Goal: Information Seeking & Learning: Learn about a topic

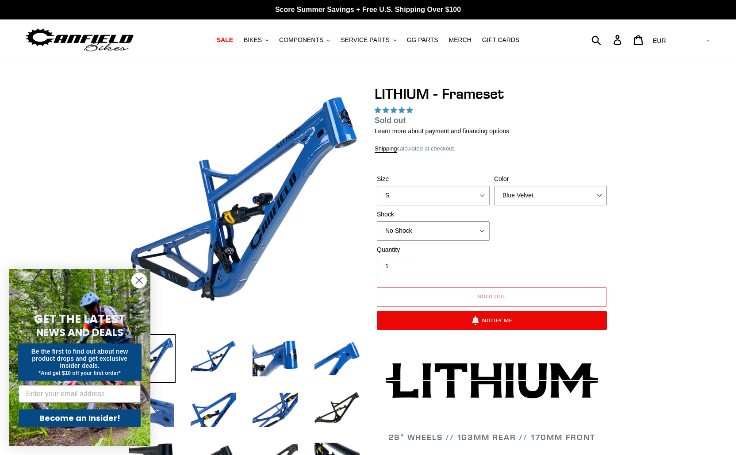
click at [114, 34] on img at bounding box center [79, 40] width 111 height 28
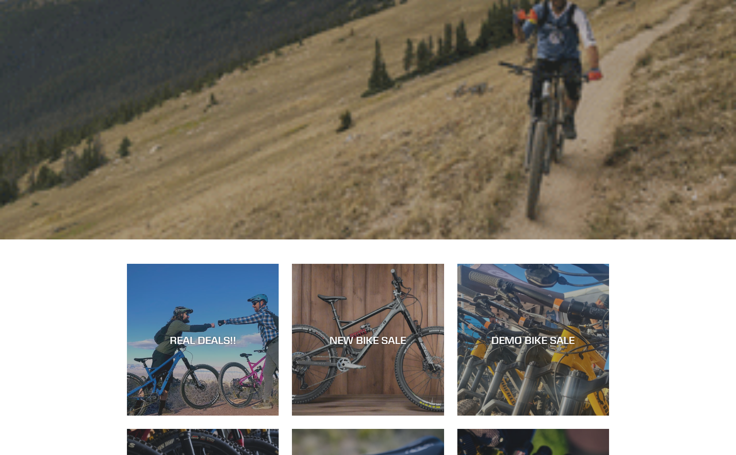
scroll to position [305, 0]
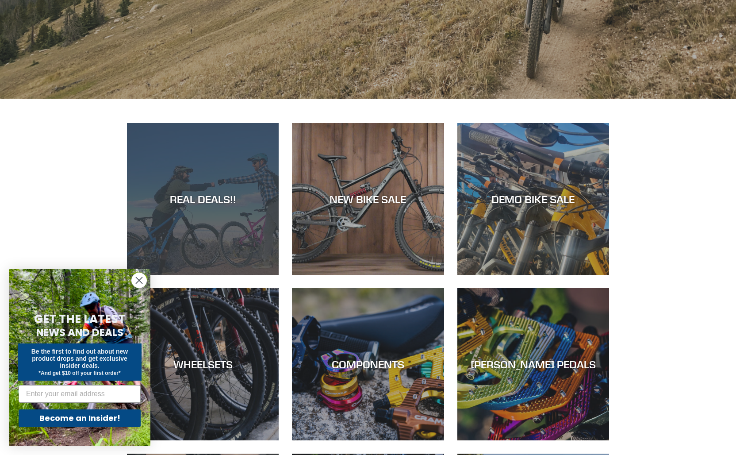
click at [235, 275] on div "REAL DEALS!!" at bounding box center [203, 275] width 152 height 0
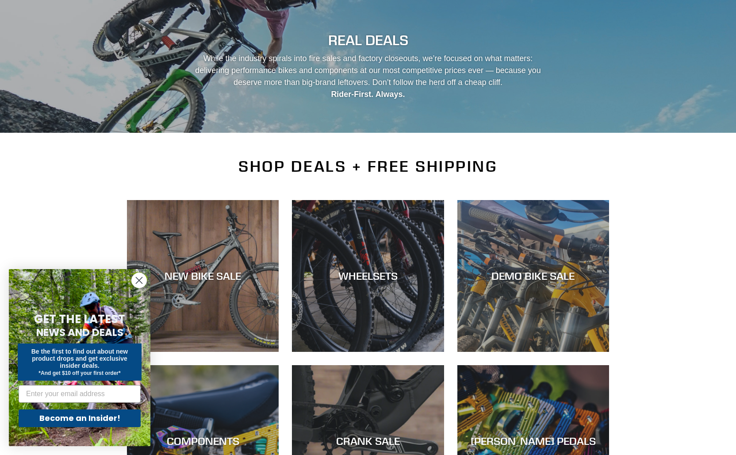
scroll to position [95, 0]
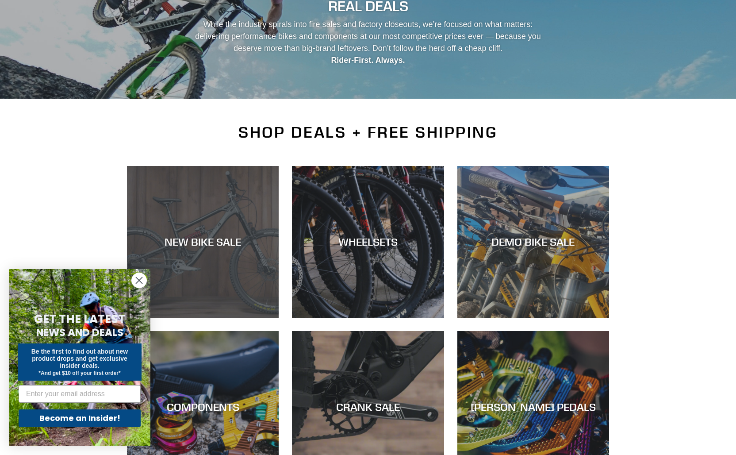
click at [236, 318] on div "NEW BIKE SALE" at bounding box center [203, 318] width 152 height 0
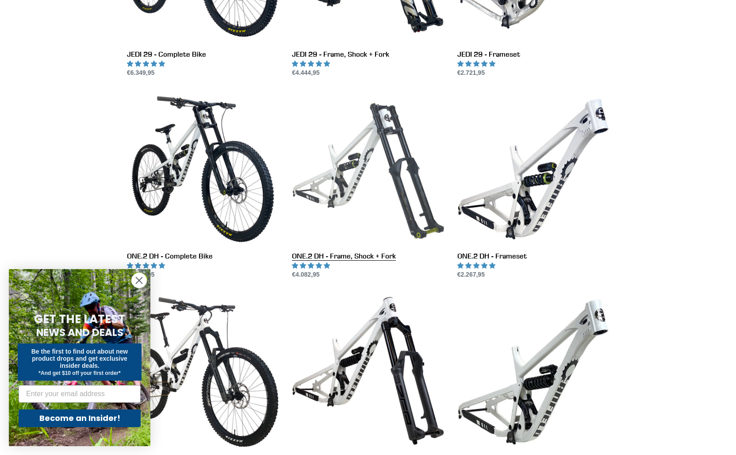
scroll to position [388, 0]
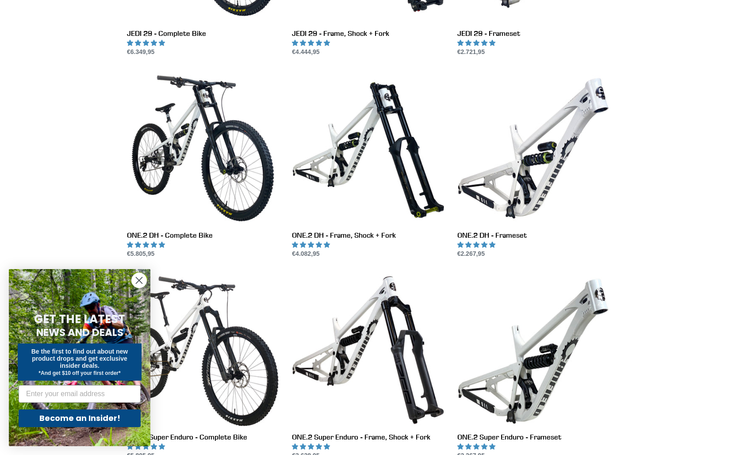
click at [140, 281] on icon "Close dialog" at bounding box center [139, 280] width 6 height 6
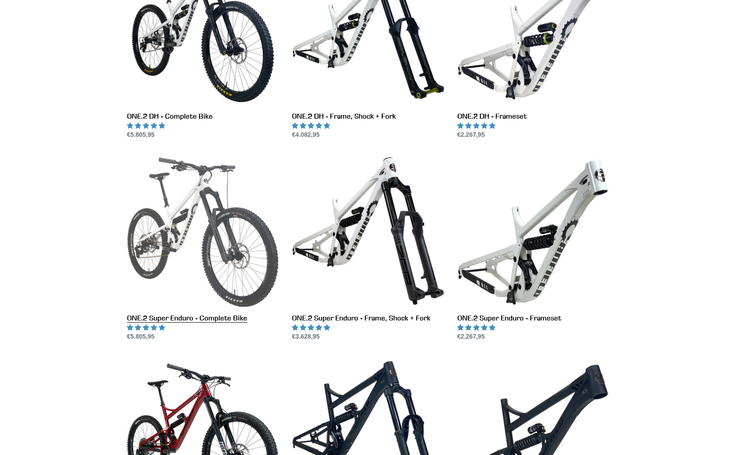
scroll to position [509, 0]
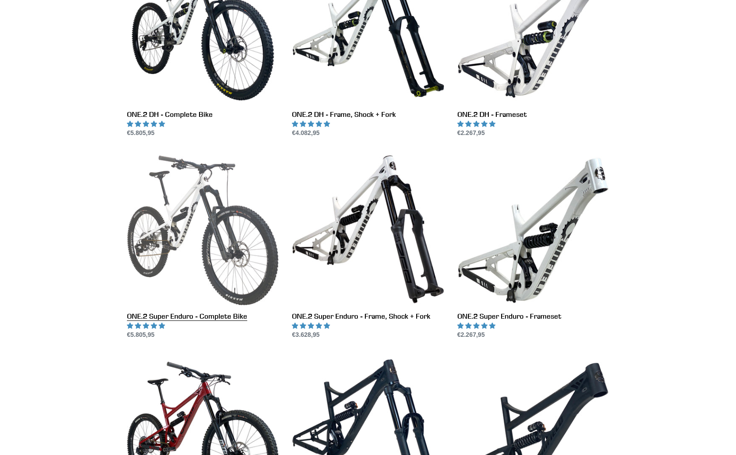
click at [218, 270] on link "ONE.2 Super Enduro - Complete Bike" at bounding box center [203, 246] width 152 height 186
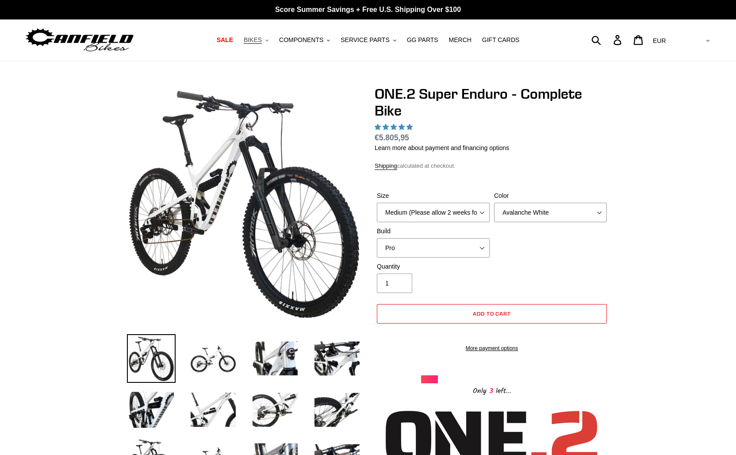
click at [255, 41] on span "BIKES" at bounding box center [253, 40] width 18 height 8
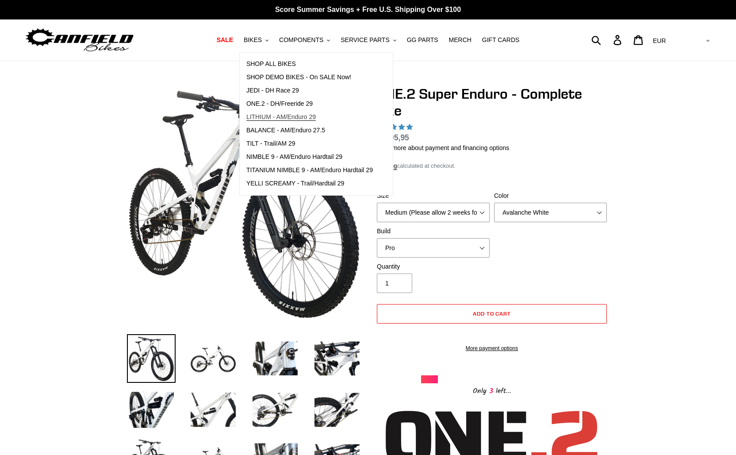
click at [316, 118] on span "LITHIUM - AM/Enduro 29" at bounding box center [280, 117] width 69 height 8
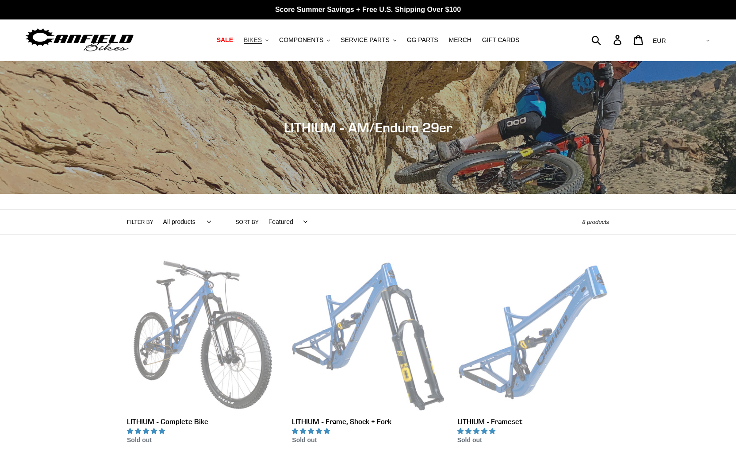
click at [266, 39] on button "BIKES .cls-1{fill:#231f20}" at bounding box center [256, 40] width 34 height 12
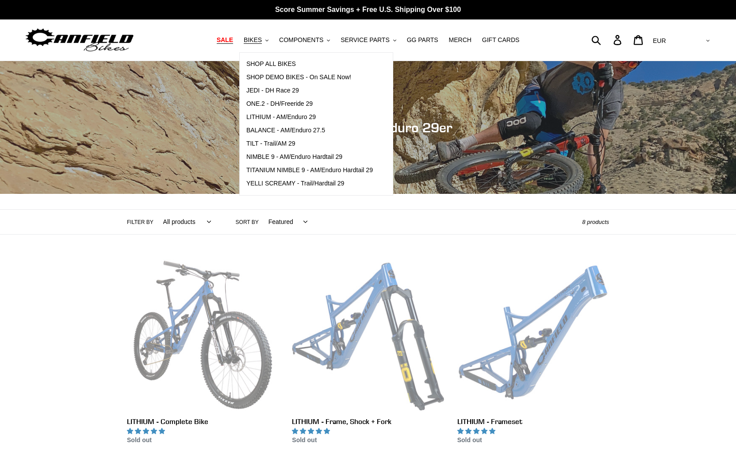
click at [233, 38] on span "SALE" at bounding box center [225, 40] width 16 height 8
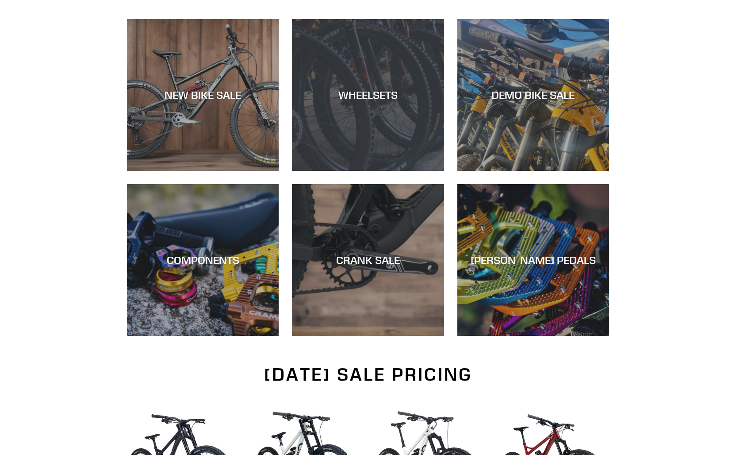
scroll to position [240, 0]
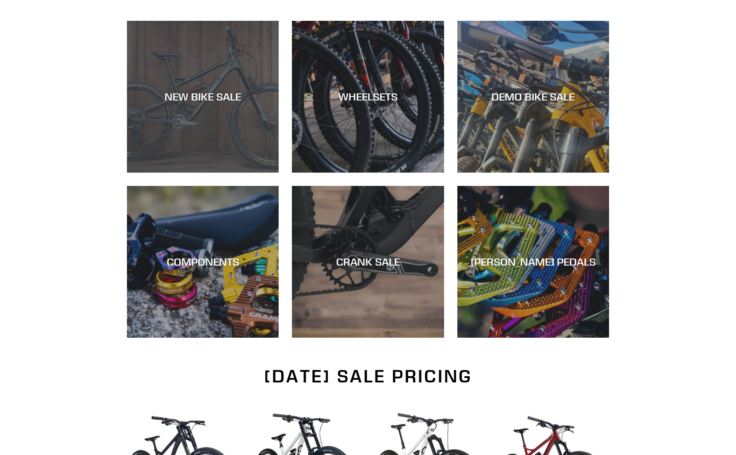
click at [220, 173] on div "NEW BIKE SALE" at bounding box center [203, 173] width 152 height 0
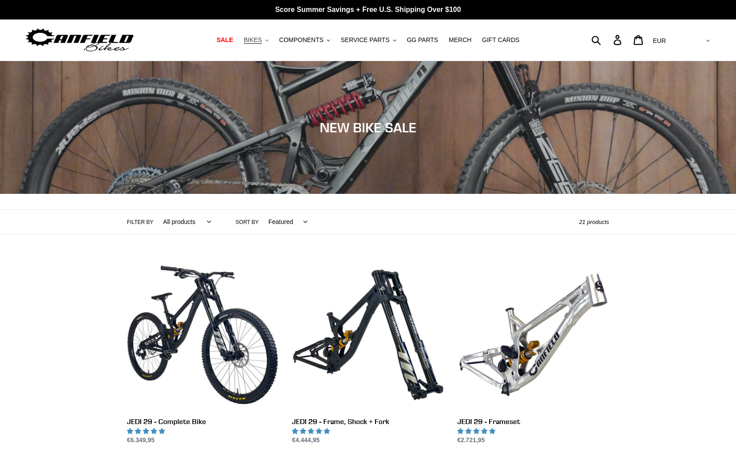
click at [262, 40] on span "BIKES" at bounding box center [253, 40] width 18 height 8
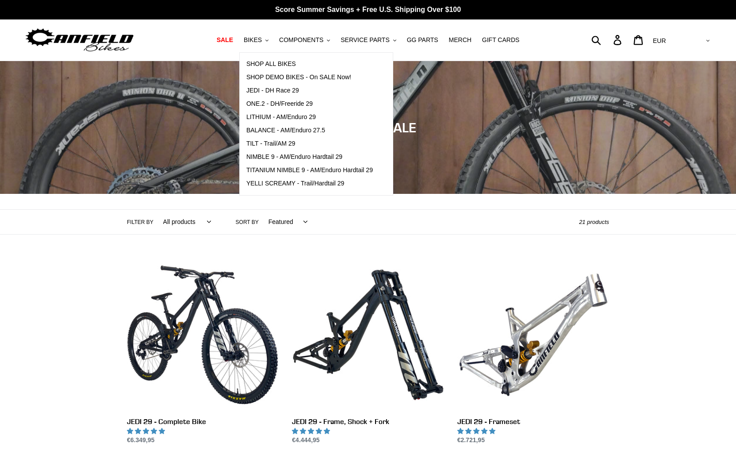
click at [502, 216] on div "Filter by All products 275 29er balance BFCM23 BFCM24 CBF [GEOGRAPHIC_DATA] [GE…" at bounding box center [353, 222] width 452 height 24
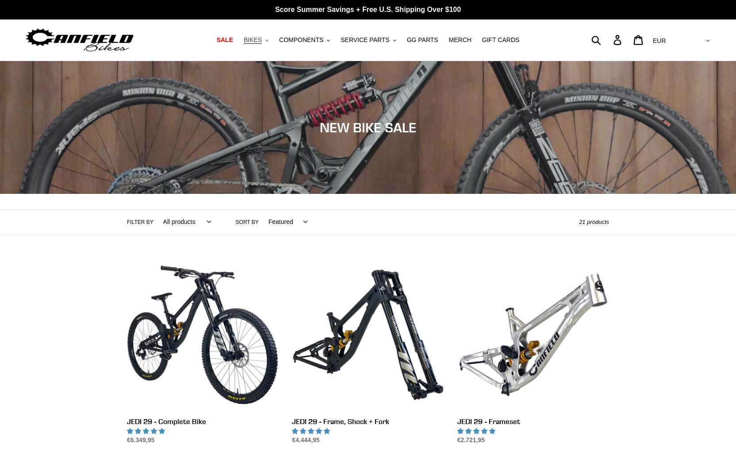
click at [262, 41] on span "BIKES" at bounding box center [253, 40] width 18 height 8
